Goal: Transaction & Acquisition: Download file/media

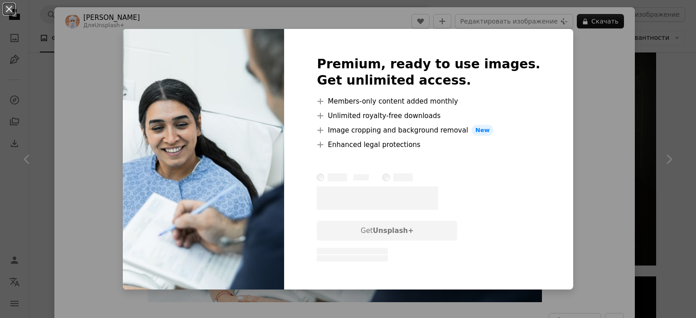
scroll to position [2022, 0]
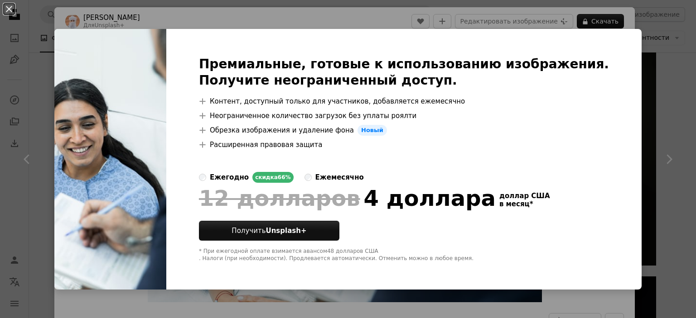
click at [526, 12] on div "An X shape Премиальные, готовые к использованию изображения. Получите неогранич…" at bounding box center [348, 159] width 696 height 318
